Goal: Obtain resource: Download file/media

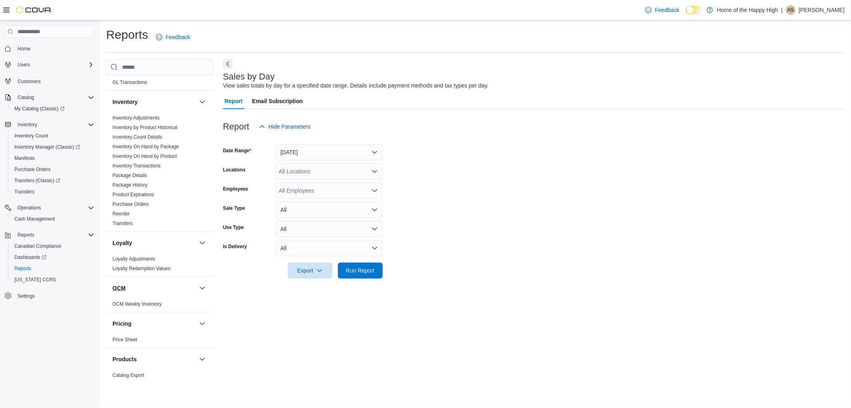
scroll to position [222, 0]
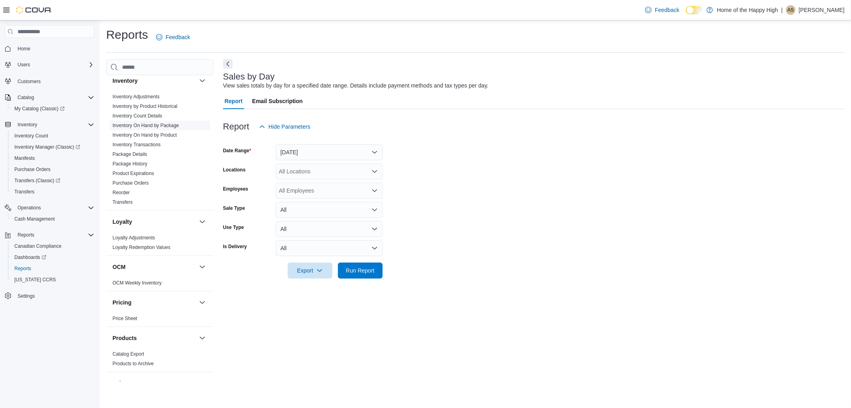
click at [160, 123] on link "Inventory On Hand by Package" at bounding box center [146, 126] width 67 height 6
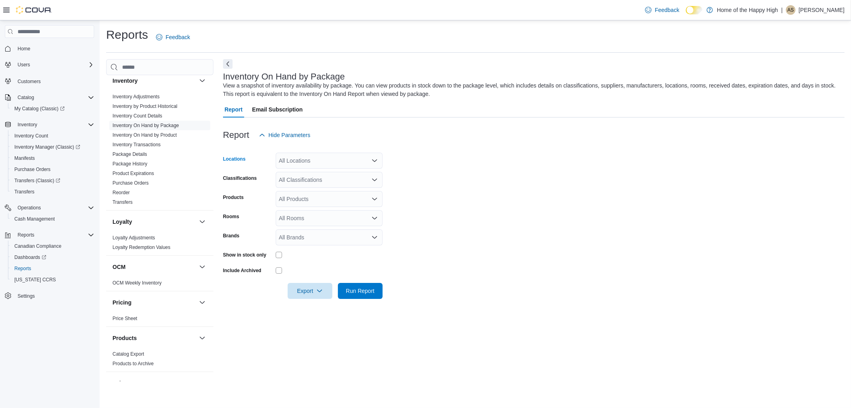
click at [316, 156] on div "All Locations" at bounding box center [329, 160] width 107 height 16
type input "****"
click at [327, 172] on span "Saskatoon - [GEOGRAPHIC_DATA] - Fire & Flower" at bounding box center [373, 174] width 128 height 8
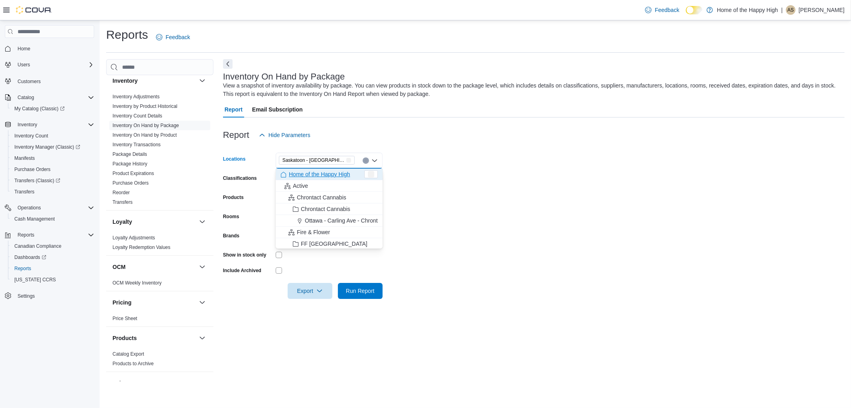
click at [501, 156] on form "Locations [GEOGRAPHIC_DATA] - [GEOGRAPHIC_DATA] - Fire & Flower Combo box. Sele…" at bounding box center [534, 221] width 622 height 156
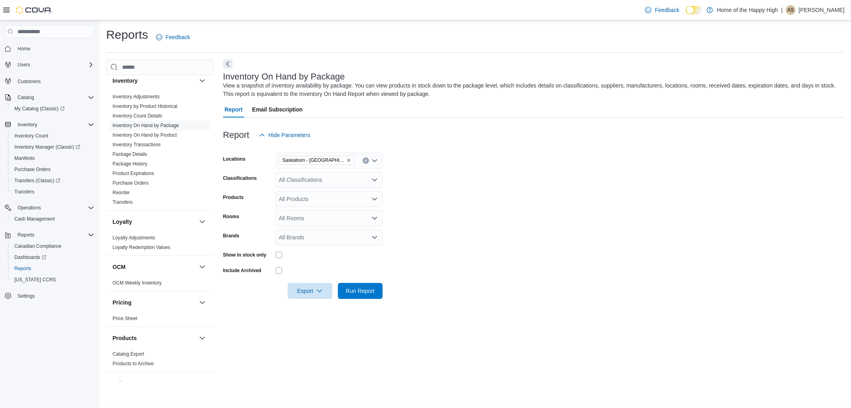
click at [300, 186] on div "All Classifications" at bounding box center [329, 180] width 107 height 16
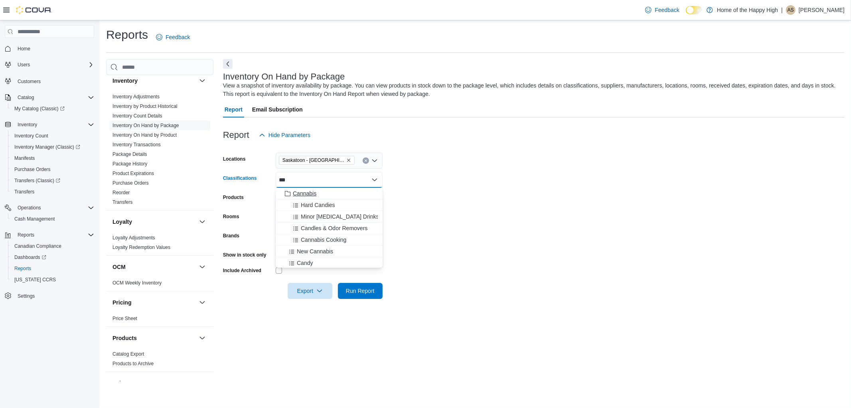
type input "***"
click at [321, 190] on div "Cannabis" at bounding box center [329, 193] width 97 height 8
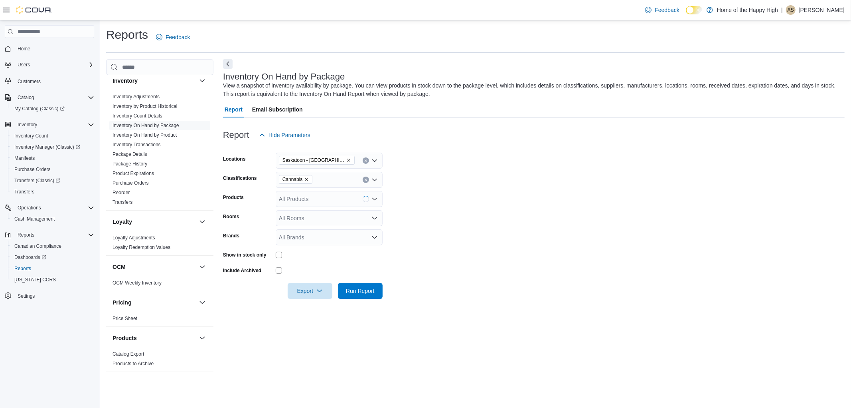
click at [449, 182] on form "Locations [GEOGRAPHIC_DATA] - [GEOGRAPHIC_DATA] - Fire & Flower Classifications…" at bounding box center [534, 221] width 622 height 156
click at [306, 286] on span "Export" at bounding box center [310, 290] width 35 height 16
click at [313, 304] on span "Export to Excel" at bounding box center [311, 306] width 36 height 6
